Goal: Task Accomplishment & Management: Manage account settings

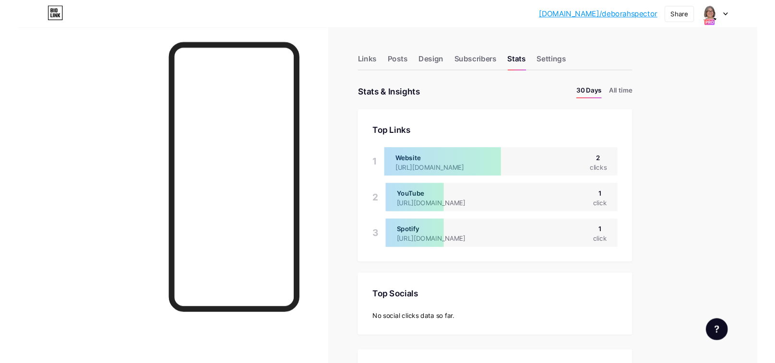
scroll to position [381, 775]
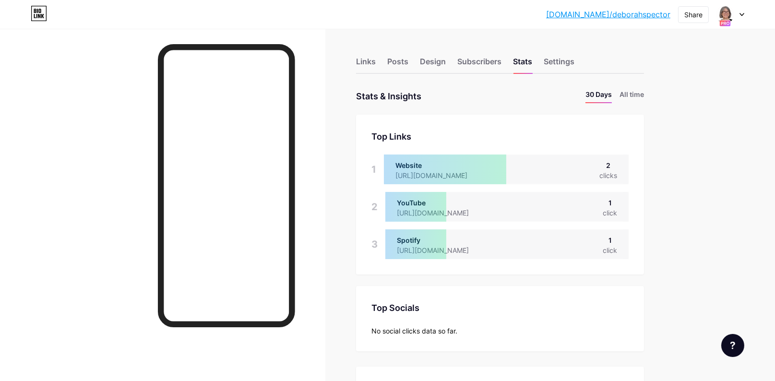
click at [739, 19] on div at bounding box center [730, 14] width 28 height 17
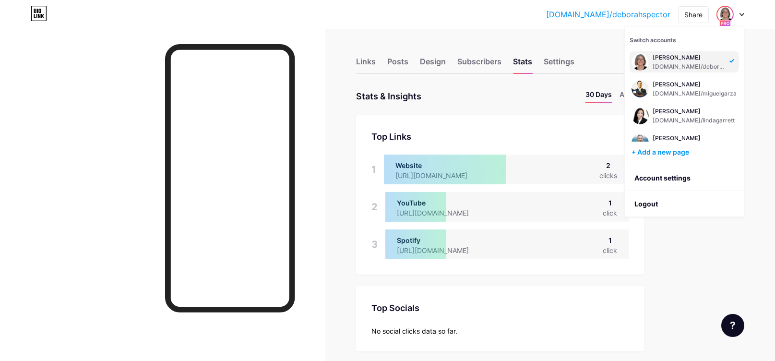
scroll to position [259, 0]
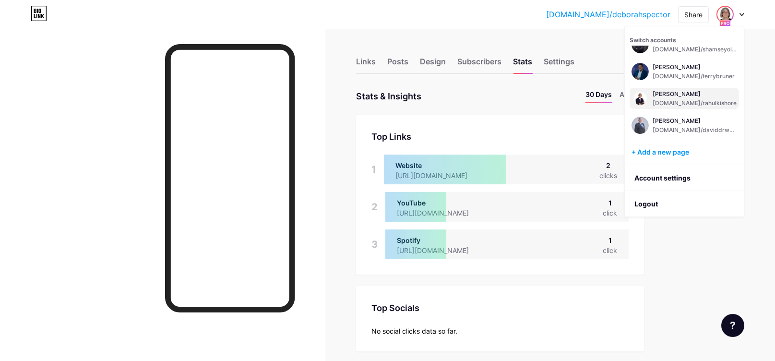
click at [678, 94] on div "[PERSON_NAME]" at bounding box center [695, 94] width 84 height 8
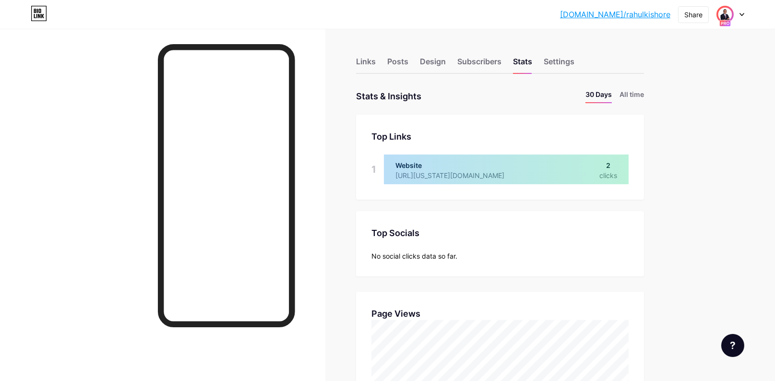
scroll to position [381, 775]
click at [634, 99] on li "All time" at bounding box center [632, 96] width 24 height 14
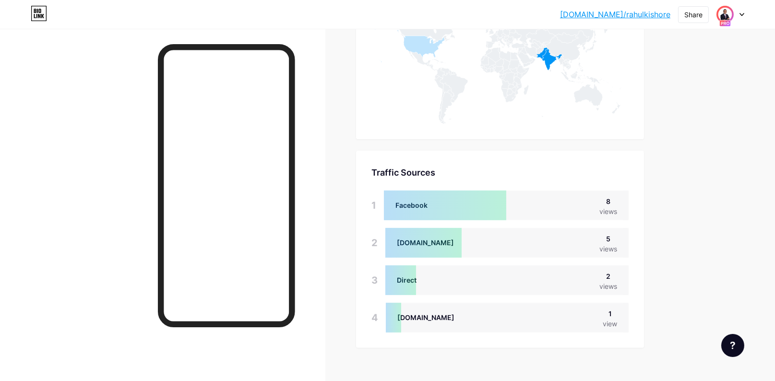
scroll to position [553, 0]
